Goal: Task Accomplishment & Management: Manage account settings

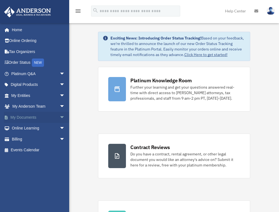
click at [59, 117] on span "arrow_drop_down" at bounding box center [64, 117] width 11 height 11
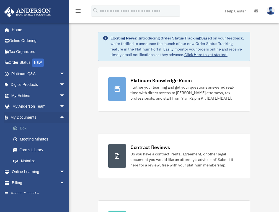
click at [21, 128] on link "Box" at bounding box center [41, 128] width 66 height 11
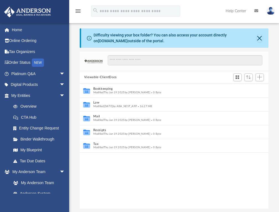
scroll to position [122, 184]
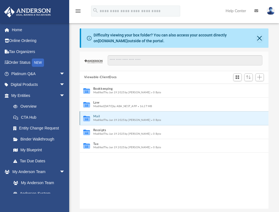
click at [140, 118] on button "Mail" at bounding box center [170, 117] width 154 height 4
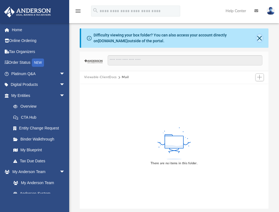
click at [259, 37] on button "Close" at bounding box center [259, 38] width 6 height 8
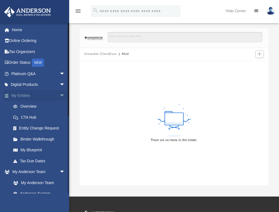
click at [59, 94] on span "arrow_drop_down" at bounding box center [64, 95] width 11 height 11
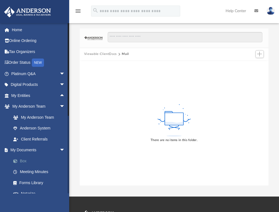
click at [23, 158] on link "Box" at bounding box center [41, 161] width 66 height 11
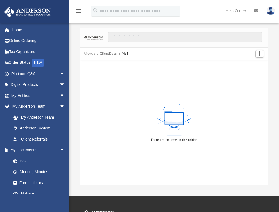
scroll to position [0, 0]
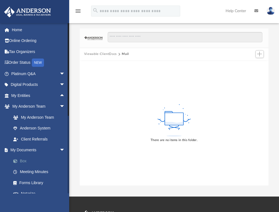
click at [21, 159] on link "Box" at bounding box center [41, 161] width 66 height 11
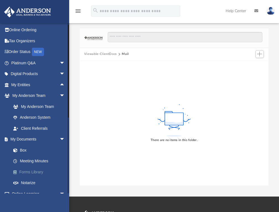
scroll to position [28, 0]
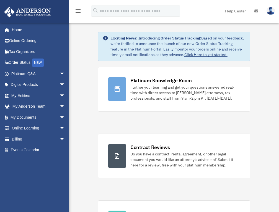
click at [41, 179] on div "n_westenhofer@hotmail.com Sign Out n_westenhofer@hotmail.com Home Online Orderi…" at bounding box center [36, 108] width 73 height 171
click at [59, 115] on span "arrow_drop_down" at bounding box center [64, 117] width 11 height 11
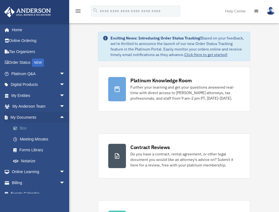
click at [19, 126] on link "Box" at bounding box center [41, 128] width 66 height 11
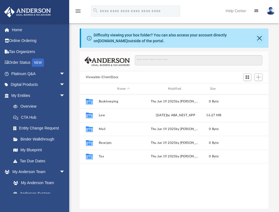
scroll to position [122, 184]
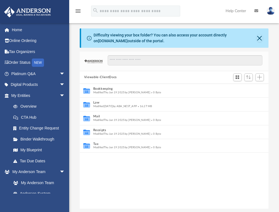
click at [192, 198] on div "Collaborated Folder Bookkeeping Modified Thu Jun 19 2025 by Charles Rogler 0 By…" at bounding box center [174, 146] width 189 height 125
click at [100, 184] on div "Collaborated Folder Bookkeeping Modified Thu Jun 19 2025 by Charles Rogler 0 By…" at bounding box center [174, 146] width 189 height 125
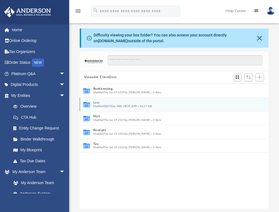
click at [88, 104] on icon "grid" at bounding box center [86, 105] width 7 height 4
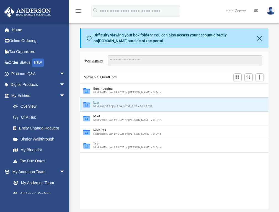
click at [88, 104] on icon "grid" at bounding box center [86, 105] width 7 height 4
click at [111, 105] on span "Modified Tue Sep 23 2025 by ABA_NEST_APP" at bounding box center [115, 106] width 44 height 3
click at [86, 104] on icon "grid" at bounding box center [86, 105] width 7 height 4
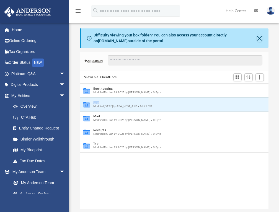
click at [86, 104] on icon "grid" at bounding box center [86, 105] width 7 height 4
click at [178, 106] on div "Modified Tue Sep 23 2025 by ABA_NEST_APP 16.27 MB" at bounding box center [170, 106] width 154 height 4
click at [59, 92] on span "arrow_drop_down" at bounding box center [64, 95] width 11 height 11
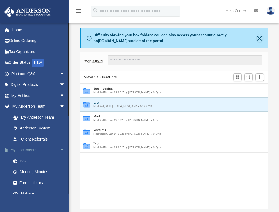
click at [59, 149] on span "arrow_drop_down" at bounding box center [64, 150] width 11 height 11
click at [19, 63] on link "Order Status NEW" at bounding box center [38, 62] width 69 height 11
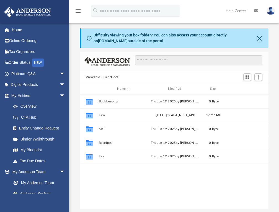
scroll to position [122, 184]
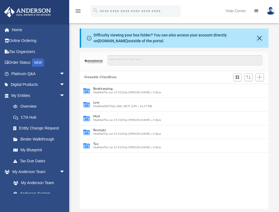
click at [270, 13] on img at bounding box center [270, 11] width 8 height 8
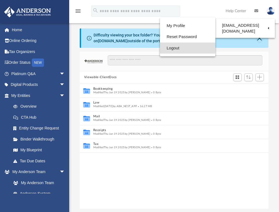
click at [164, 49] on link "Logout" at bounding box center [187, 48] width 55 height 11
